Goal: Task Accomplishment & Management: Manage account settings

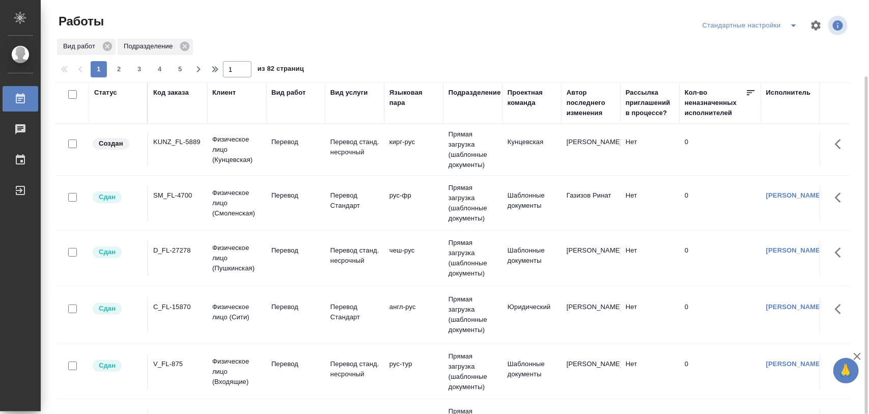
scroll to position [40, 0]
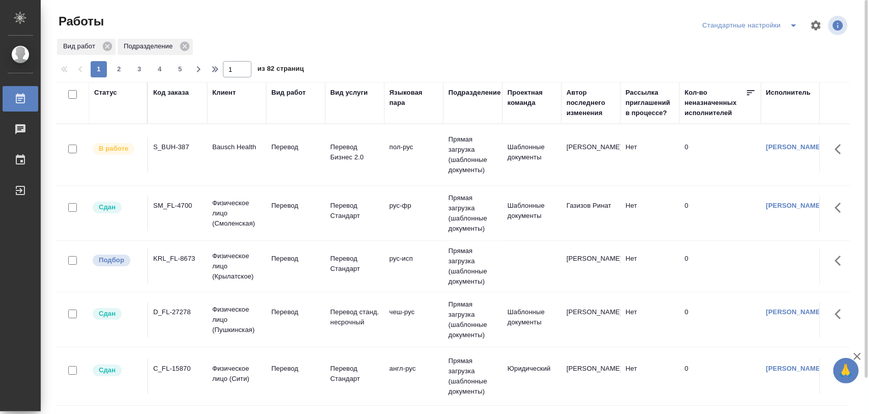
click at [176, 253] on div "KRL_FL-8673" at bounding box center [177, 258] width 49 height 10
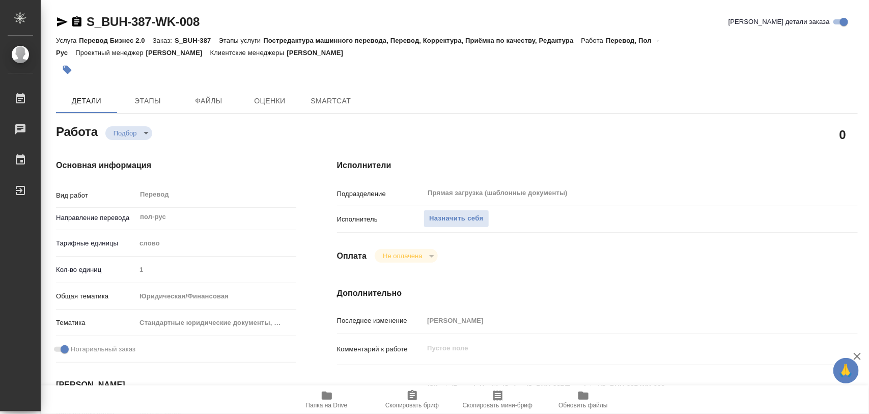
type textarea "x"
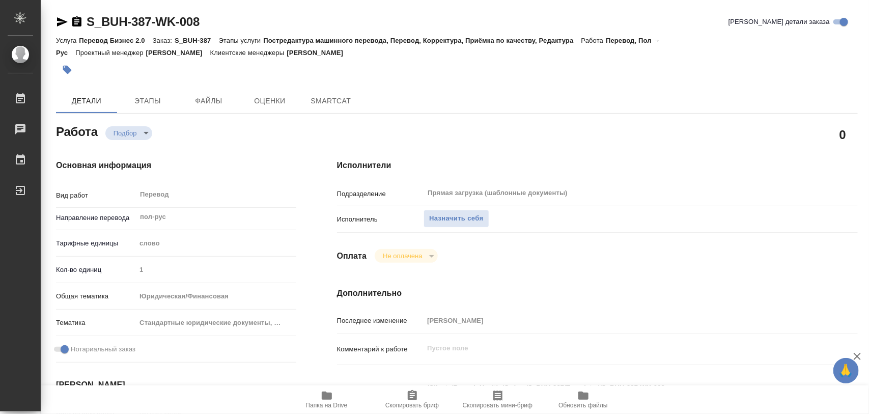
type textarea "x"
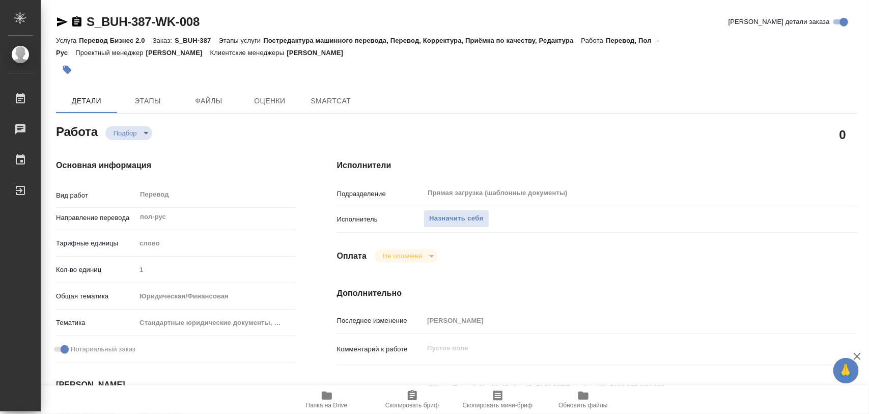
type textarea "x"
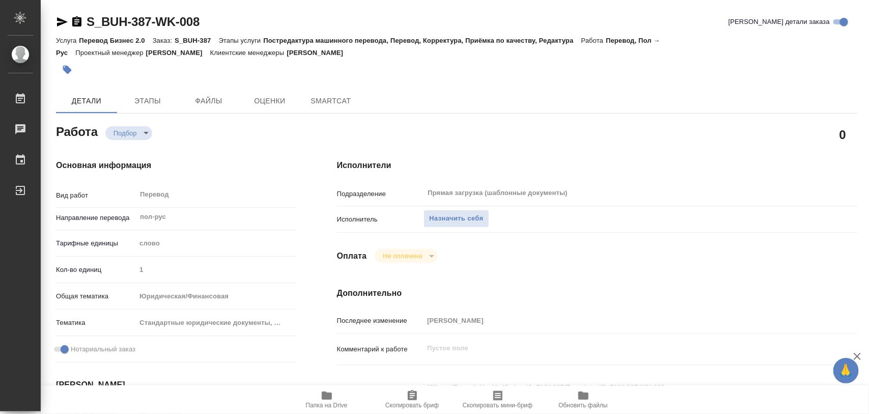
type textarea "x"
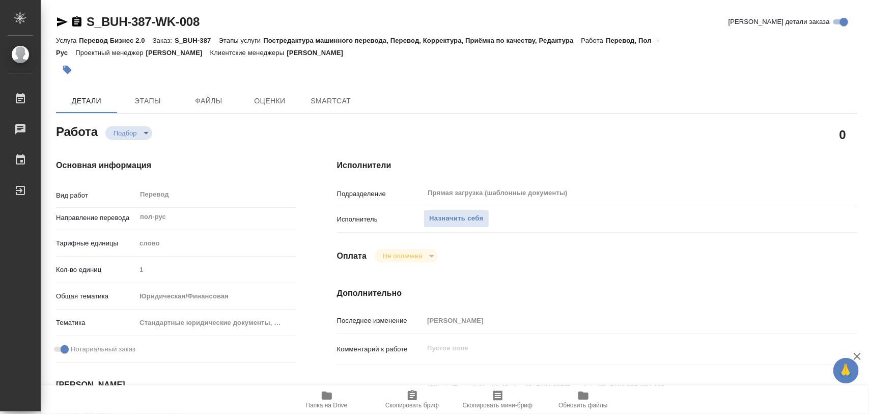
type textarea "x"
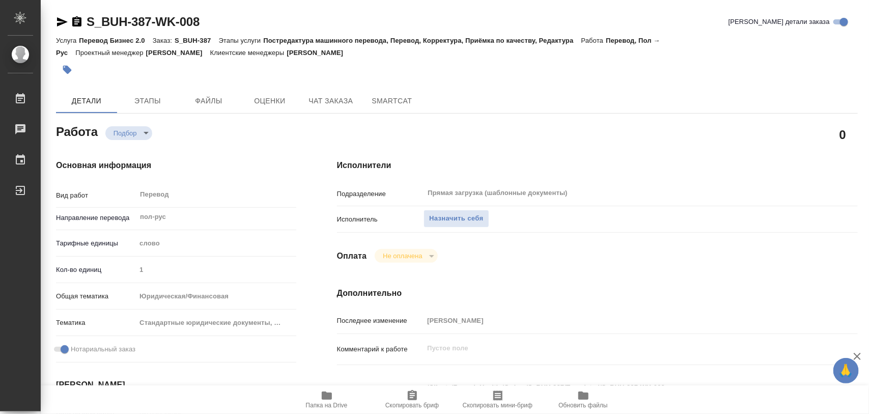
type textarea "x"
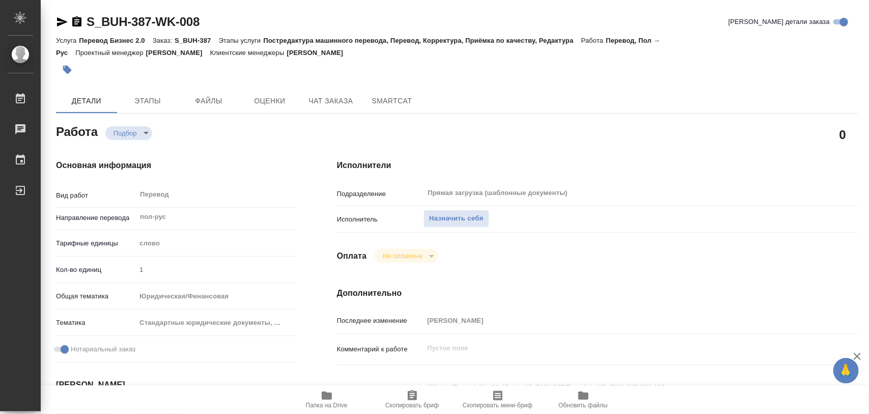
scroll to position [191, 0]
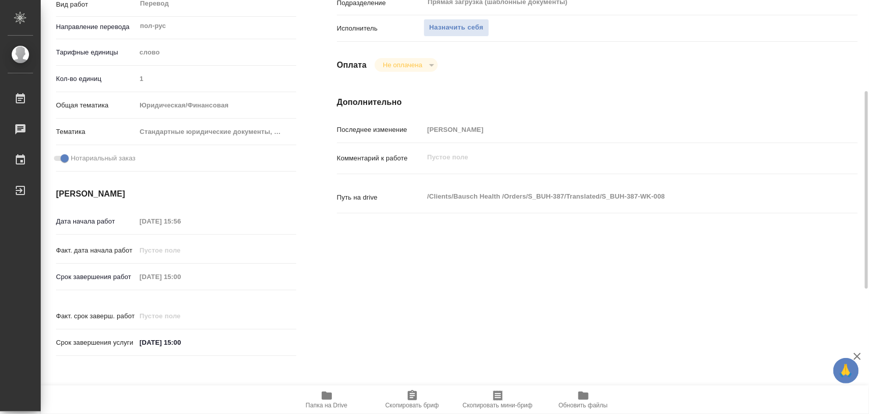
type textarea "x"
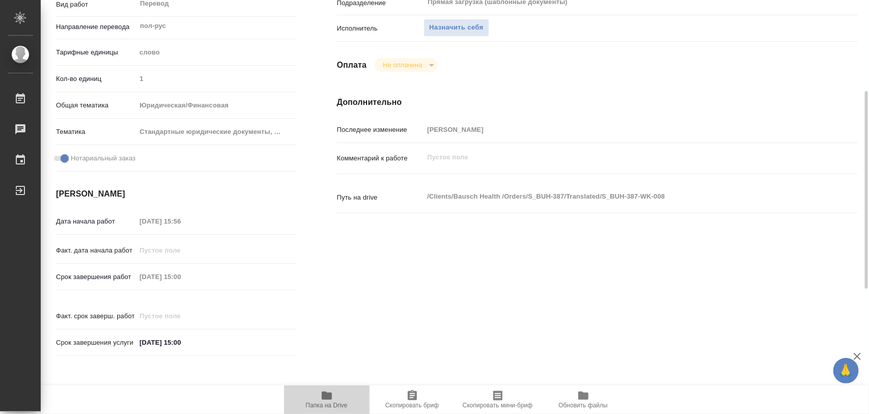
click at [323, 394] on icon "button" at bounding box center [327, 395] width 10 height 8
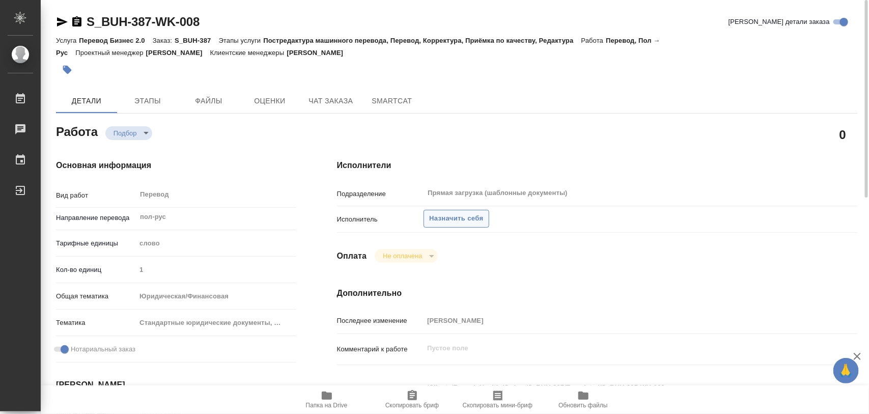
click at [471, 218] on span "Назначить себя" at bounding box center [456, 219] width 54 height 12
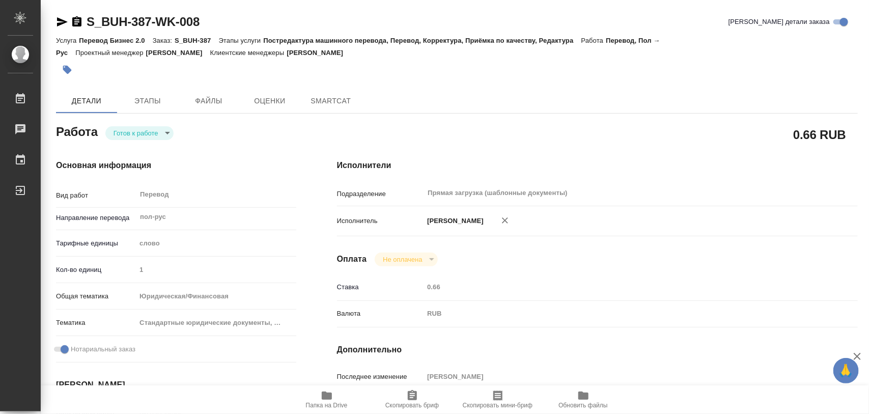
type textarea "x"
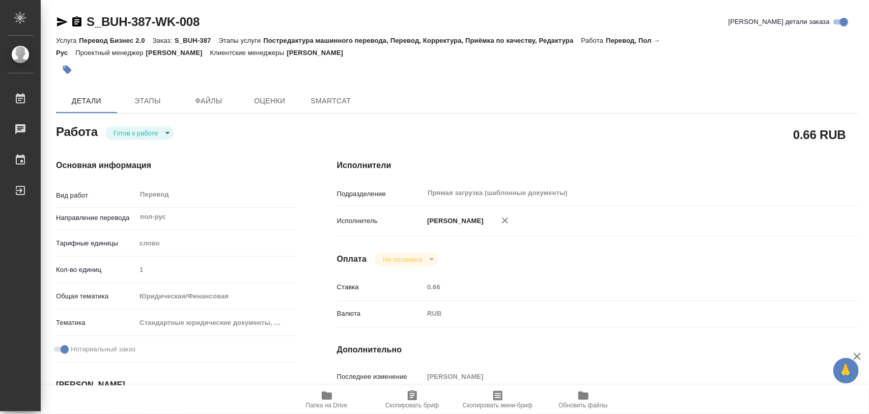
type textarea "x"
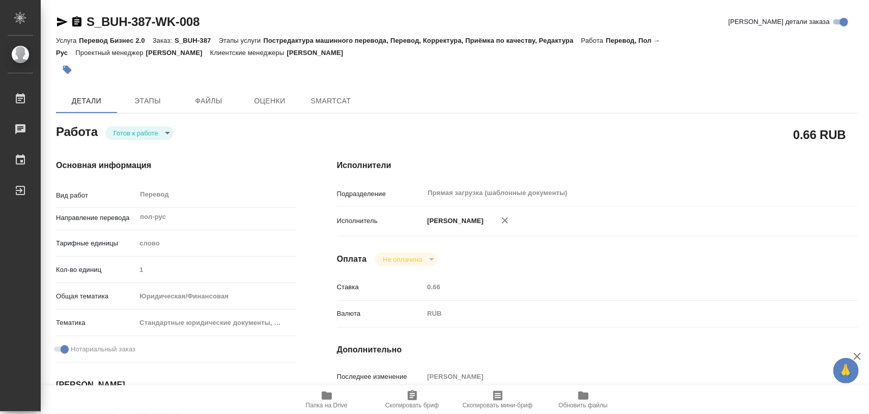
type textarea "x"
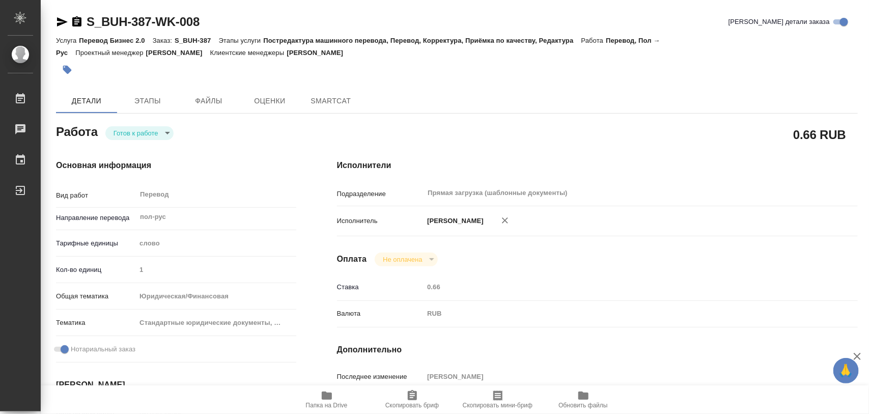
type textarea "x"
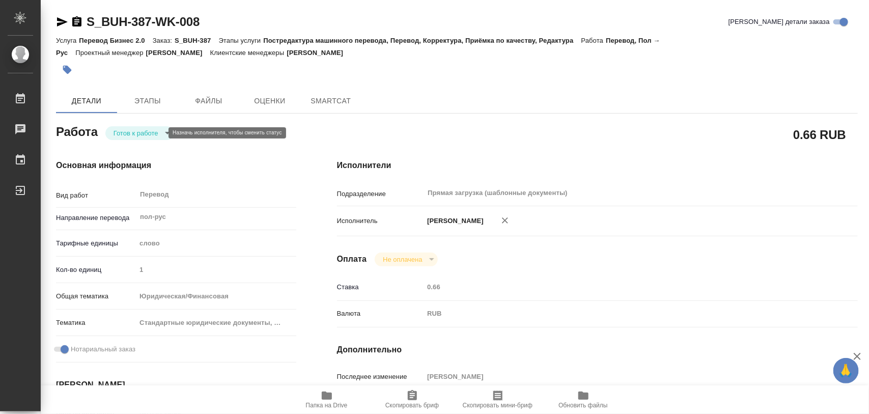
type textarea "x"
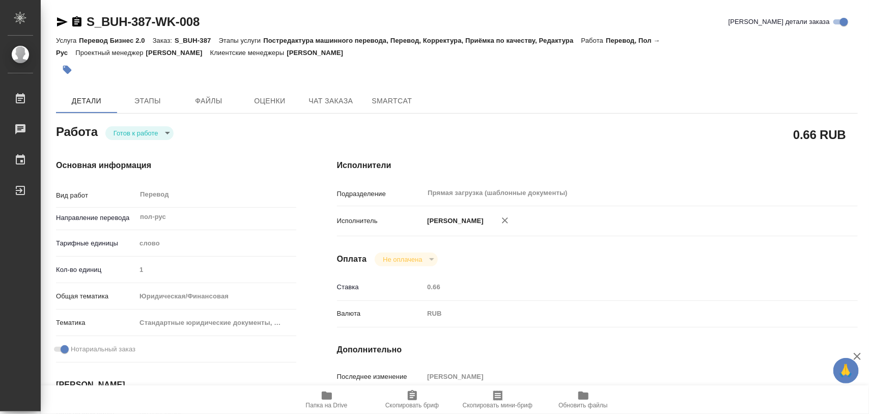
click at [163, 130] on body "🙏 .cls-1 fill:#fff; AWATERA Iglakov Maksim Работы Чаты График Выйти S_BUH-387-W…" at bounding box center [434, 207] width 869 height 414
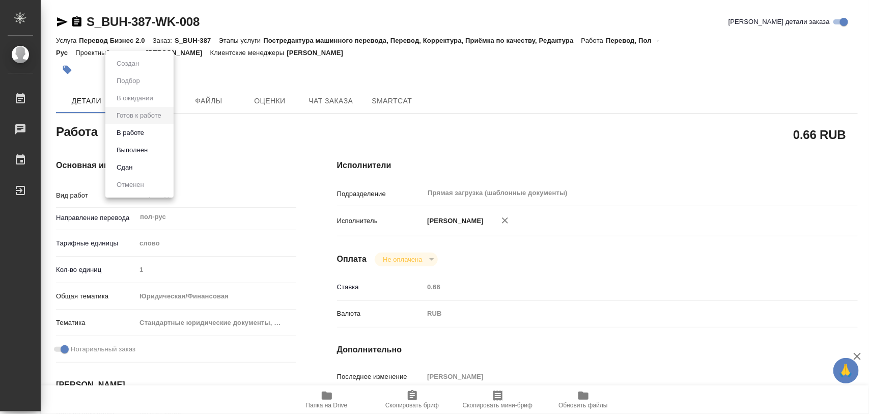
type textarea "x"
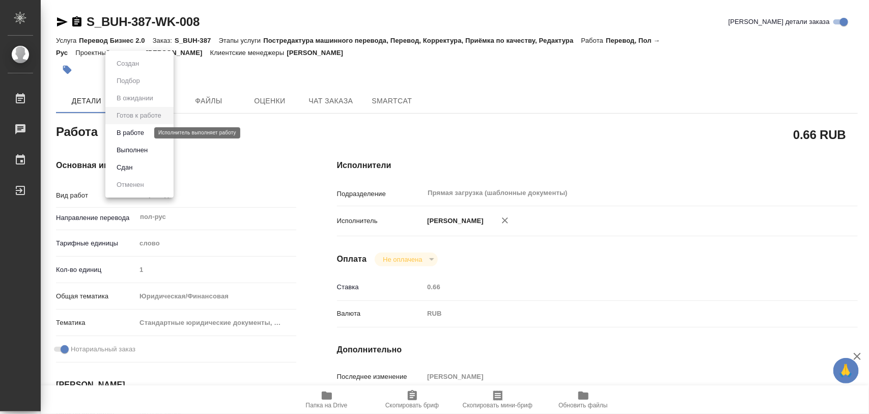
click at [142, 133] on button "В работе" at bounding box center [130, 132] width 34 height 11
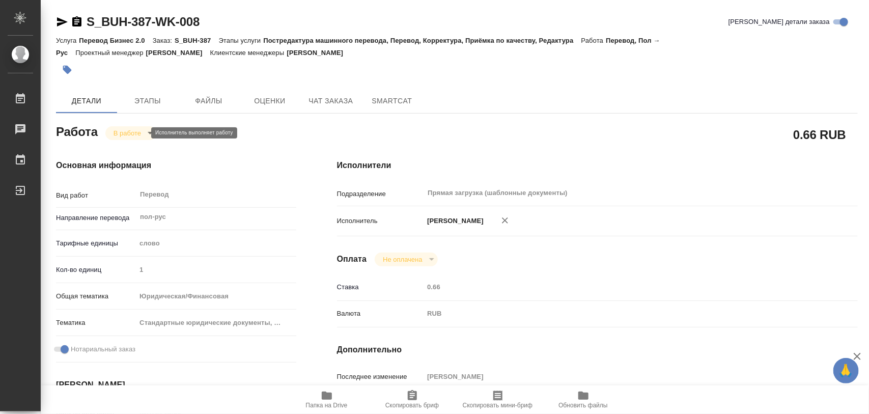
type textarea "x"
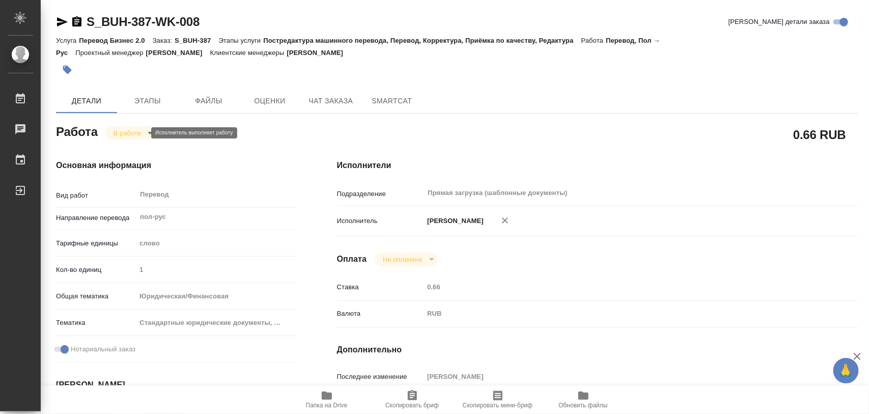
type textarea "x"
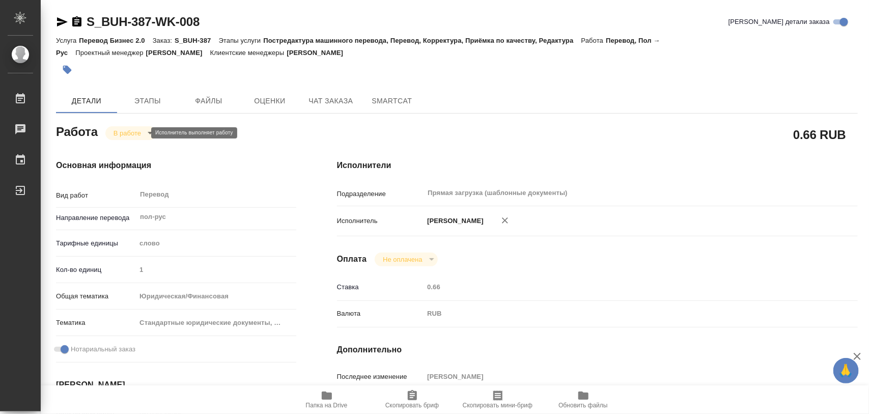
type textarea "x"
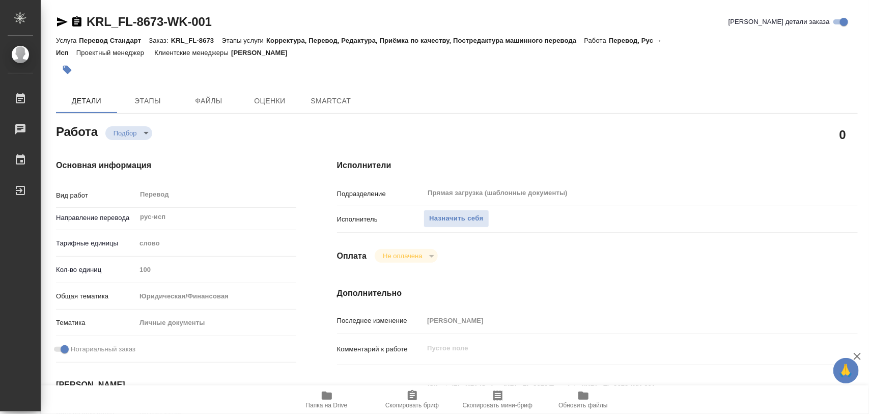
type textarea "x"
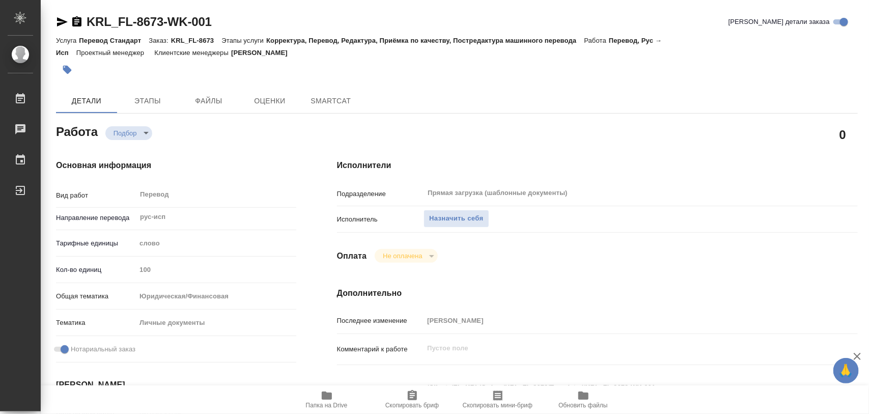
type textarea "x"
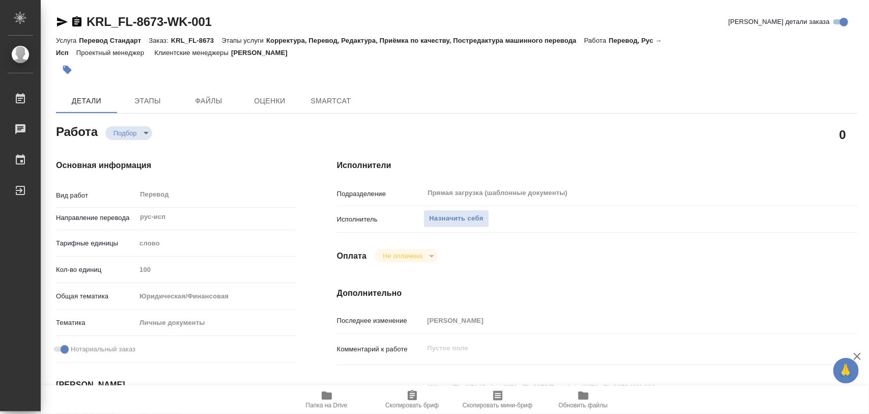
type textarea "x"
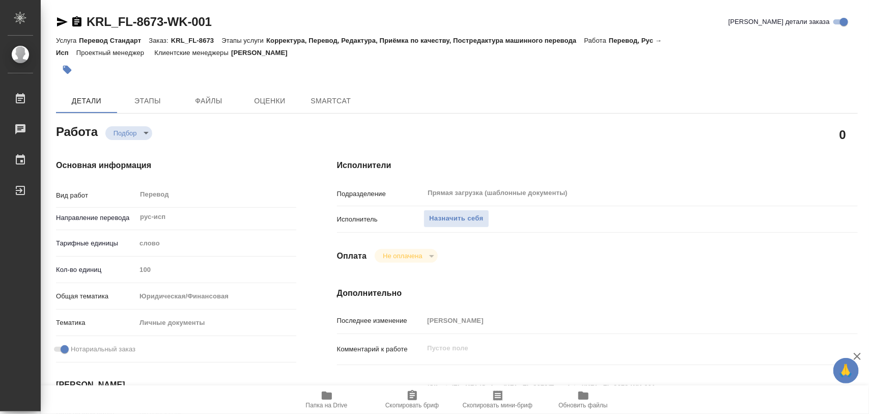
type textarea "x"
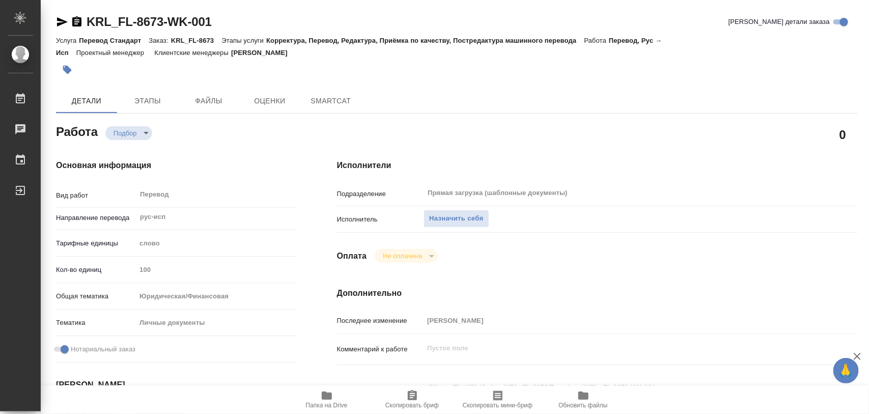
type textarea "x"
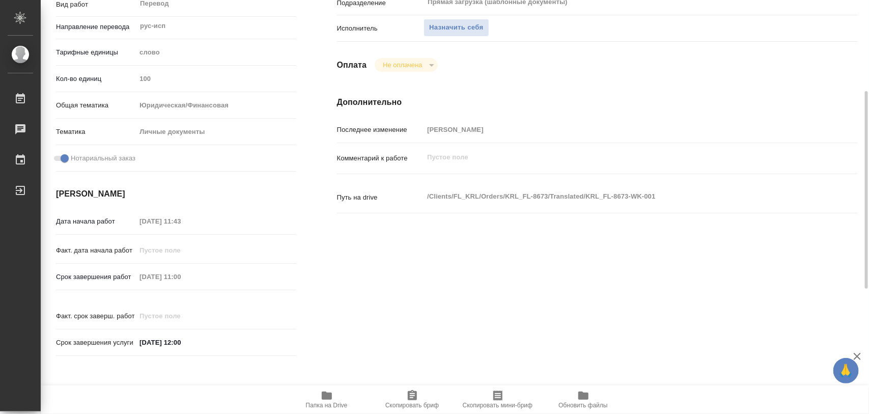
type textarea "x"
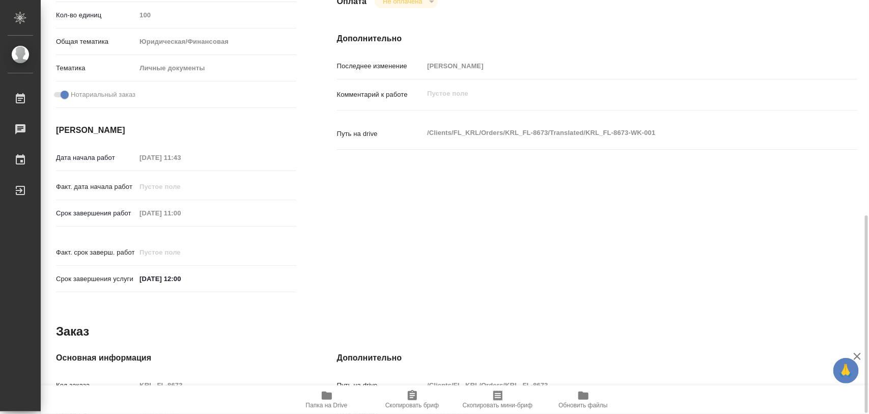
type textarea "x"
